Goal: Task Accomplishment & Management: Manage account settings

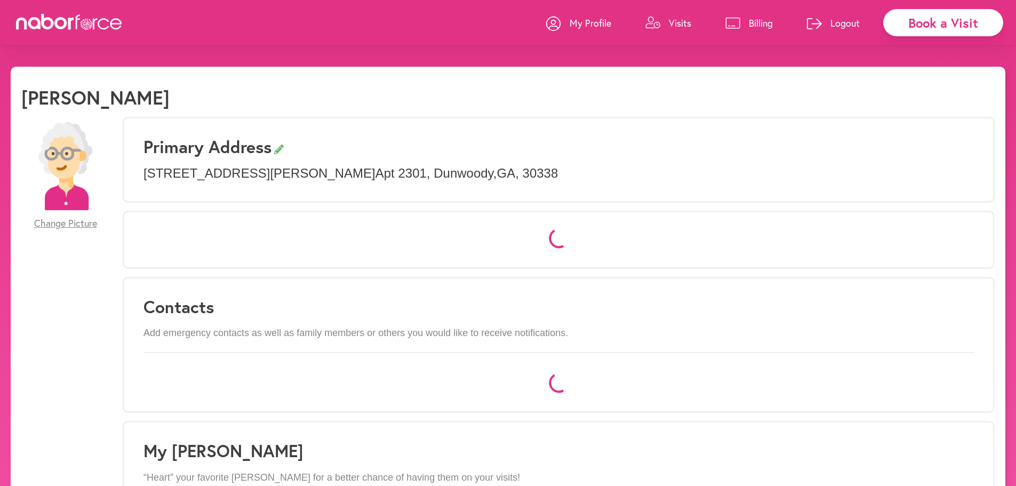
select select "*"
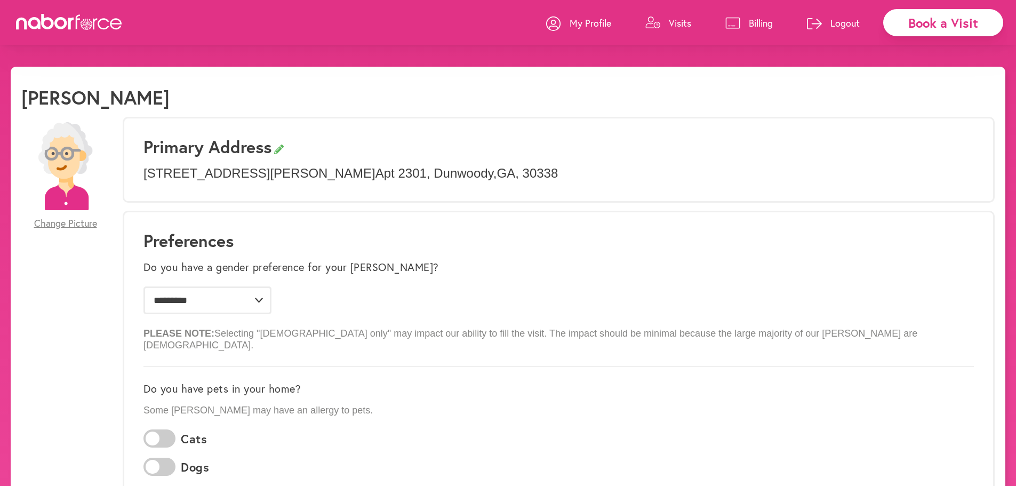
click at [761, 26] on p "Billing" at bounding box center [761, 23] width 24 height 13
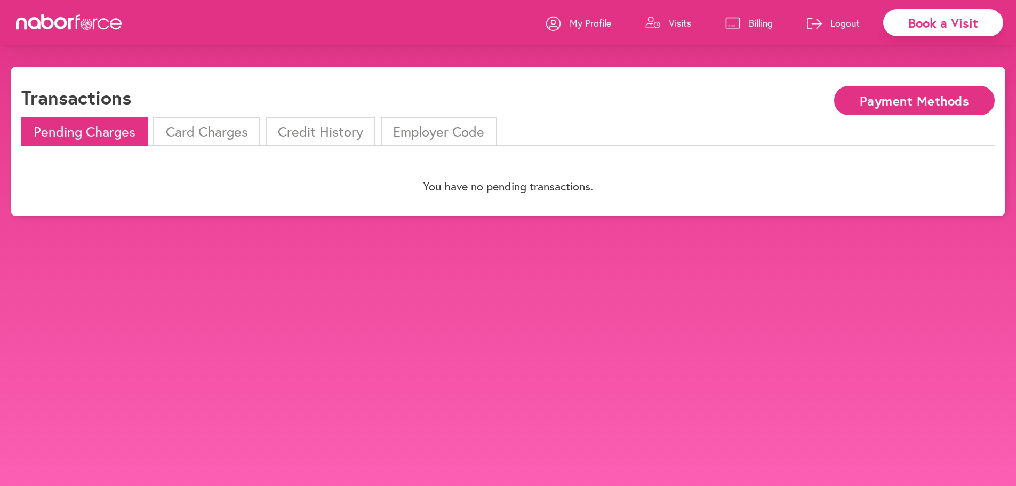
click at [223, 135] on li "Card Charges" at bounding box center [206, 131] width 107 height 29
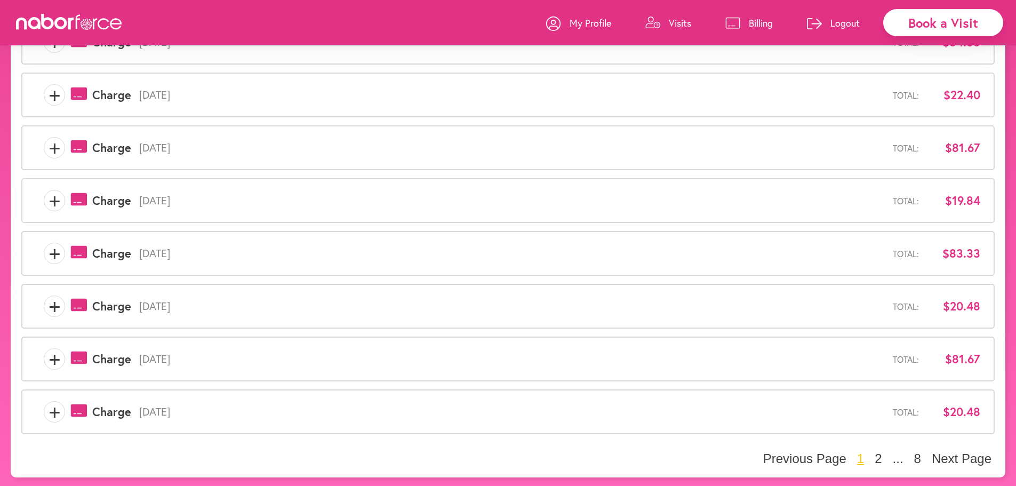
scroll to position [276, 0]
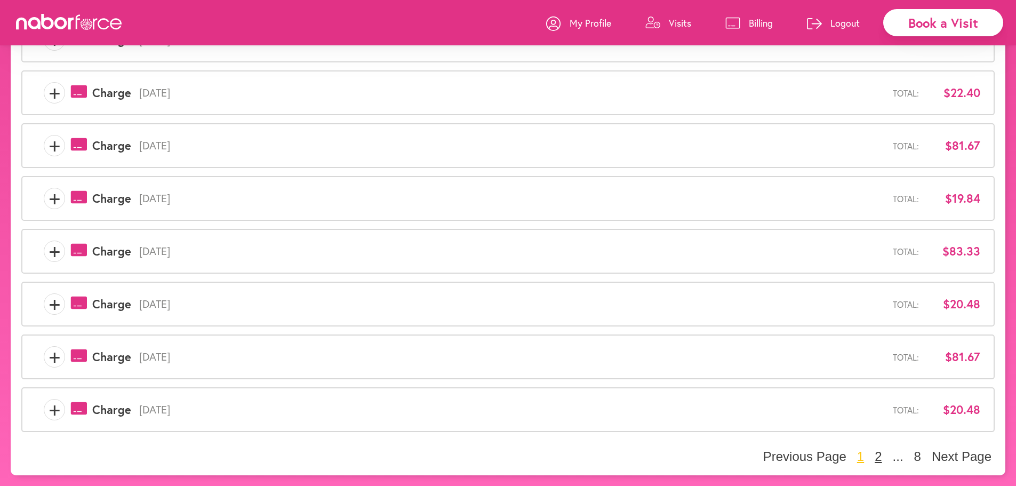
click at [877, 457] on button "2" at bounding box center [877, 457] width 13 height 16
click at [844, 453] on button "1" at bounding box center [842, 457] width 13 height 16
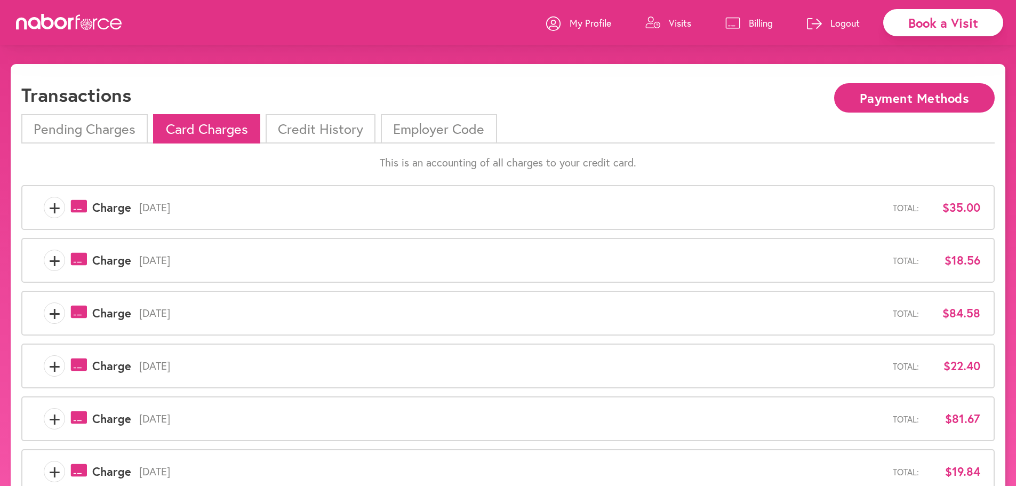
scroll to position [0, 0]
